Goal: Use online tool/utility: Utilize a website feature to perform a specific function

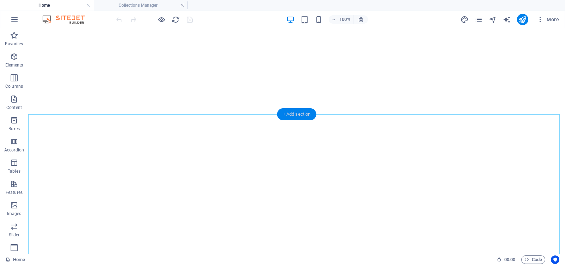
click at [310, 117] on div "+ Add section" at bounding box center [296, 114] width 39 height 12
select select "%"
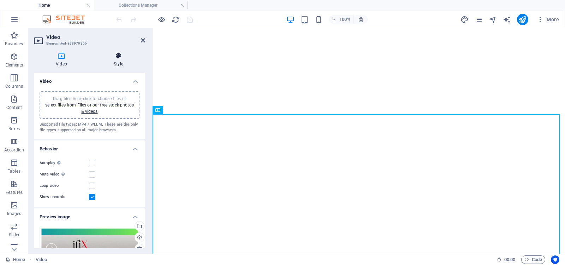
click at [119, 53] on icon at bounding box center [118, 55] width 53 height 7
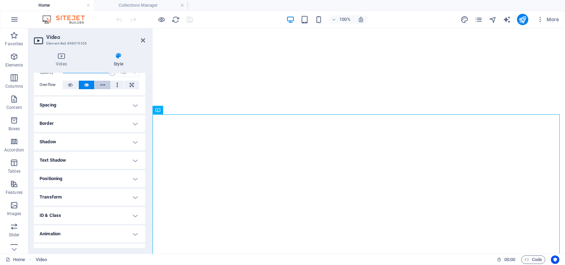
scroll to position [48, 0]
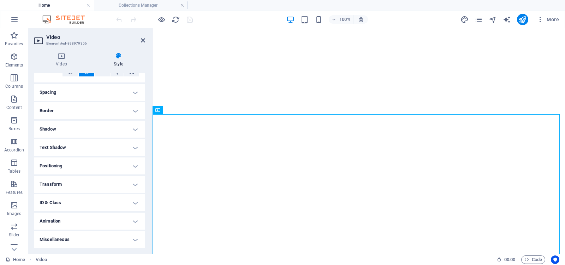
click at [133, 183] on h4 "Transform" at bounding box center [89, 184] width 111 height 17
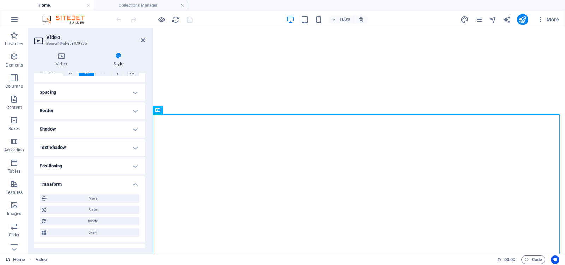
click at [134, 166] on h4 "Positioning" at bounding box center [89, 165] width 111 height 17
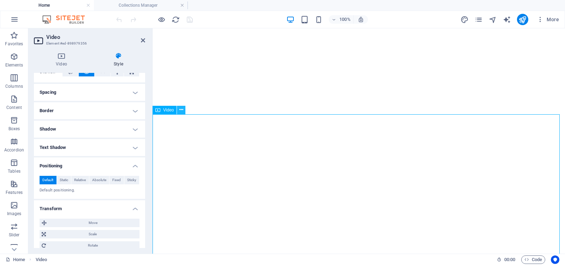
click at [182, 109] on icon at bounding box center [182, 109] width 4 height 7
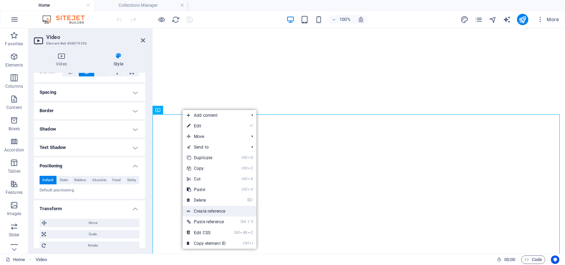
click at [211, 209] on link "Create reference" at bounding box center [220, 211] width 74 height 11
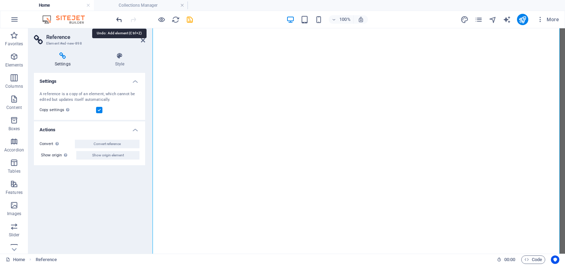
click at [116, 18] on icon "undo" at bounding box center [119, 20] width 8 height 8
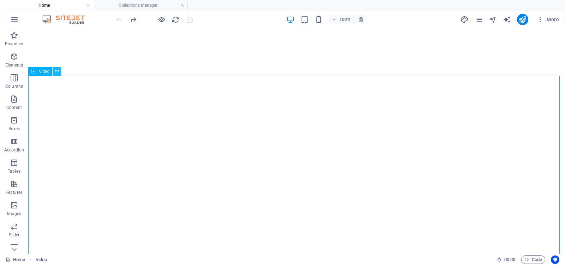
click at [57, 70] on icon at bounding box center [57, 70] width 4 height 7
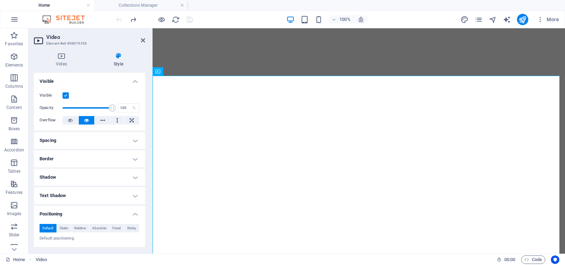
drag, startPoint x: 88, startPoint y: 43, endPoint x: 58, endPoint y: 42, distance: 30.1
click at [58, 42] on h3 "Element #ed-898979356" at bounding box center [88, 43] width 85 height 6
click at [59, 54] on icon at bounding box center [61, 55] width 55 height 7
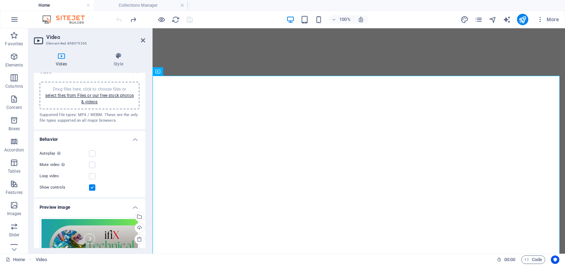
scroll to position [0, 0]
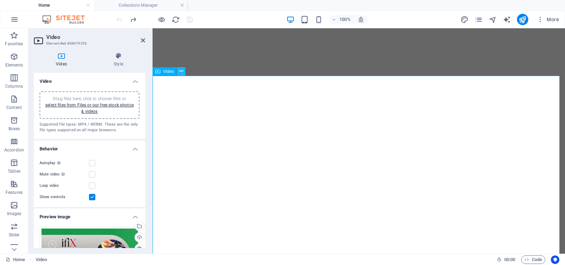
click at [182, 71] on icon at bounding box center [182, 70] width 4 height 7
